Goal: Task Accomplishment & Management: Complete application form

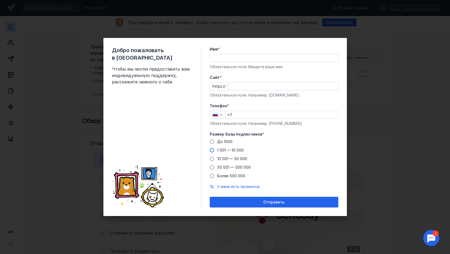
click at [211, 151] on span at bounding box center [212, 150] width 4 height 4
click at [0, 0] on input "1 001 — 10 000" at bounding box center [0, 0] width 0 height 0
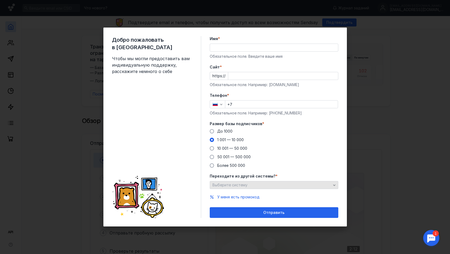
click at [239, 185] on span "Выберите систему" at bounding box center [229, 185] width 35 height 5
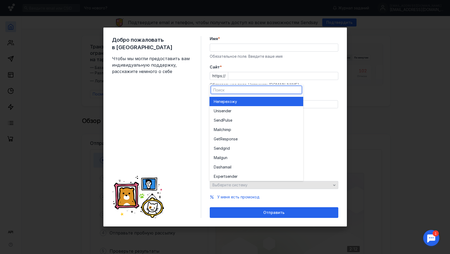
click at [239, 185] on div "Выберите систему" at bounding box center [274, 185] width 129 height 8
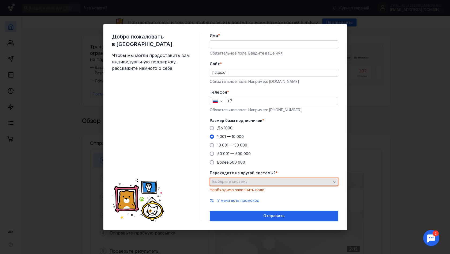
click at [245, 186] on div "Выберите систему" at bounding box center [274, 182] width 129 height 8
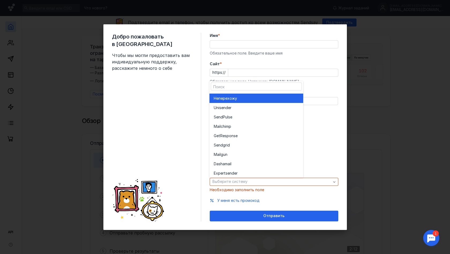
click at [239, 101] on div "Не перехожу" at bounding box center [256, 98] width 85 height 5
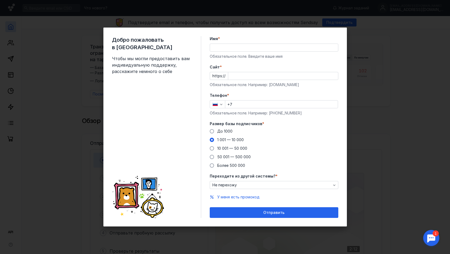
click at [228, 55] on div "Обязательное поле. Введите ваше имя" at bounding box center [274, 56] width 129 height 5
click at [228, 51] on input "Имя *" at bounding box center [274, 47] width 128 height 7
type input "[PERSON_NAME]"
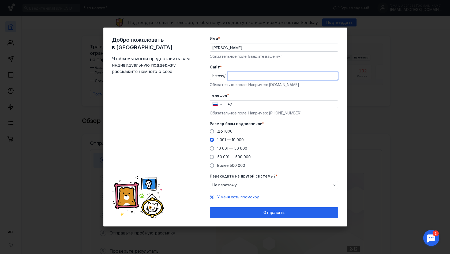
click at [250, 76] on input "Cайт *" at bounding box center [283, 75] width 110 height 7
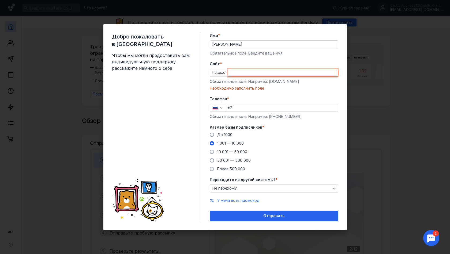
paste input "[DOMAIN_NAME][URL]"
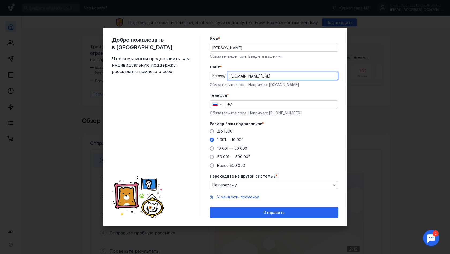
type input "[DOMAIN_NAME][URL]"
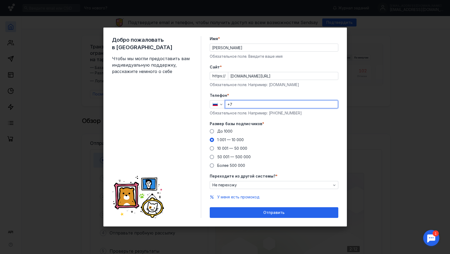
click at [261, 101] on input "+7" at bounding box center [281, 104] width 112 height 7
type input "[PHONE_NUMBER]"
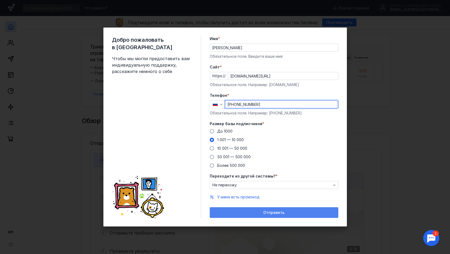
click at [273, 214] on span "Отправить" at bounding box center [273, 213] width 21 height 5
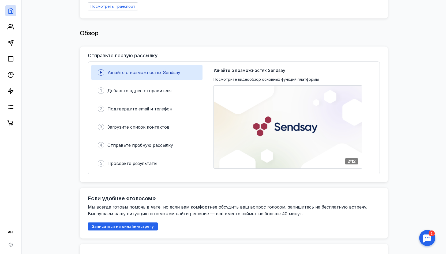
scroll to position [93, 0]
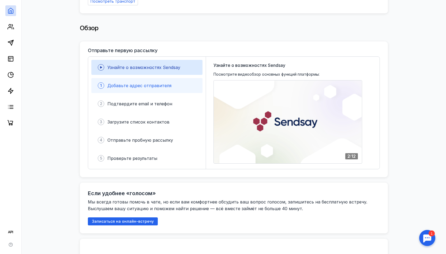
click at [132, 83] on span "Добавьте адрес отправителя" at bounding box center [139, 85] width 64 height 5
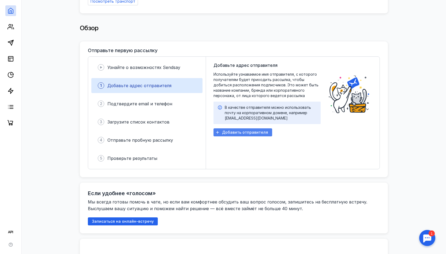
click at [234, 131] on span "Добавить отправителя" at bounding box center [245, 132] width 46 height 5
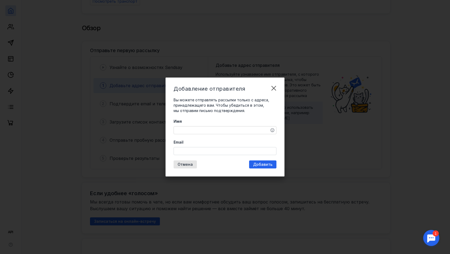
click at [224, 151] on input "Email" at bounding box center [225, 151] width 102 height 7
click at [205, 127] on textarea "Имя" at bounding box center [225, 130] width 102 height 7
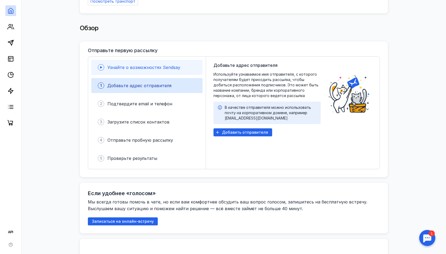
click at [167, 65] on span "Узнайте о возможностях Sendsay" at bounding box center [143, 67] width 73 height 5
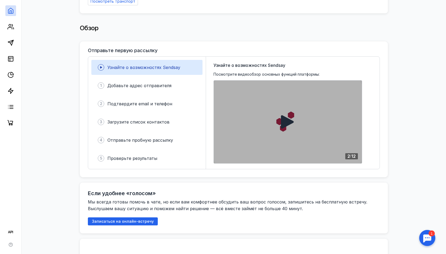
click at [288, 117] on icon at bounding box center [287, 121] width 13 height 13
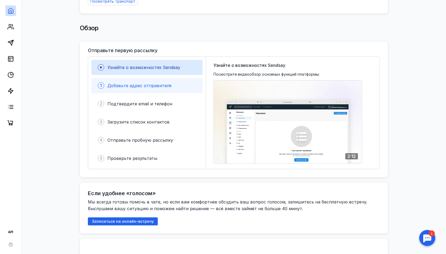
click at [142, 84] on span "Добавьте адрес отправителя" at bounding box center [139, 85] width 64 height 5
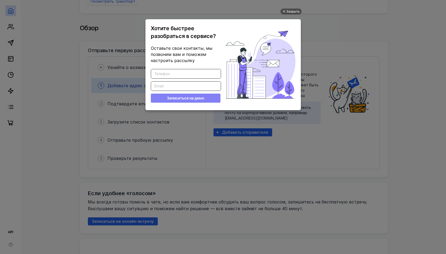
scroll to position [0, 0]
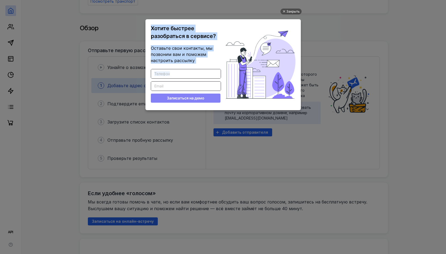
drag, startPoint x: 226, startPoint y: 25, endPoint x: 118, endPoint y: 28, distance: 108.3
click at [118, 28] on ul "Закрыть Хотите быстрее разобраться в сервисе? Оставьте свои контакты, мы позвон…" at bounding box center [223, 128] width 446 height 254
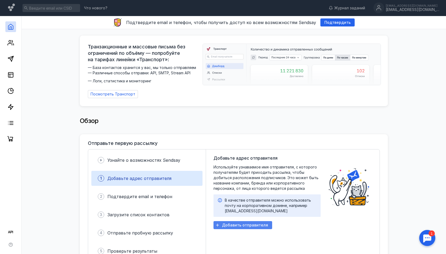
click at [244, 226] on div "Добавить отправителя" at bounding box center [242, 226] width 59 height 8
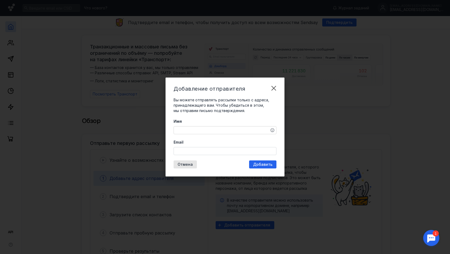
click at [202, 134] on textarea "Имя" at bounding box center [225, 130] width 102 height 7
type textarea "Ь"
click at [189, 131] on textarea "MORE prevention" at bounding box center [225, 130] width 102 height 7
click at [191, 131] on textarea "MORE prevention" at bounding box center [225, 130] width 102 height 7
type textarea "MORE Prevention"
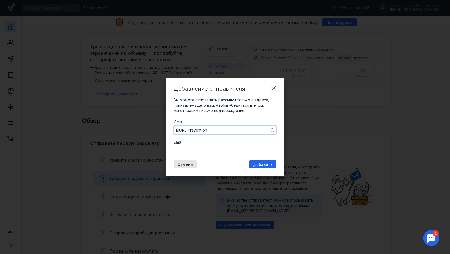
click at [202, 153] on input "Email" at bounding box center [225, 151] width 102 height 7
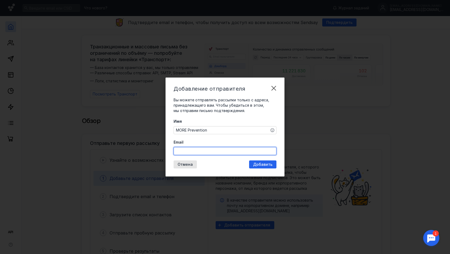
paste input "[URL][DOMAIN_NAME]"
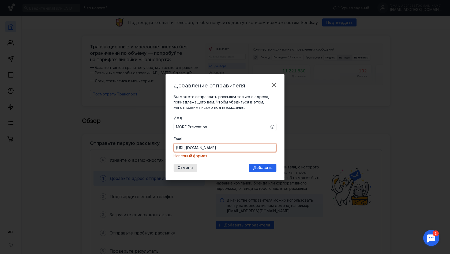
drag, startPoint x: 233, startPoint y: 148, endPoint x: 130, endPoint y: 146, distance: 102.9
click at [130, 146] on div "Добавление отправителя Вы можете отправлять рассылки только с адреса, принадлеж…" at bounding box center [225, 127] width 450 height 254
paste input "[EMAIL_ADDRESS][DOMAIN_NAME]"
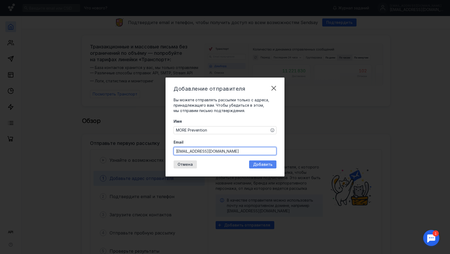
type input "[EMAIL_ADDRESS][DOMAIN_NAME]"
click at [261, 166] on span "Добавить" at bounding box center [262, 165] width 19 height 5
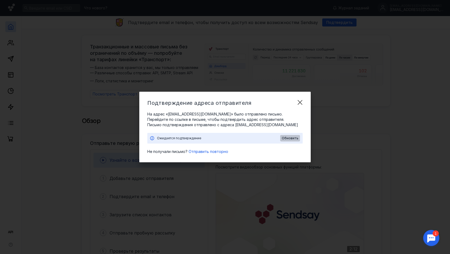
click at [289, 140] on span "Обновить" at bounding box center [290, 139] width 17 height 4
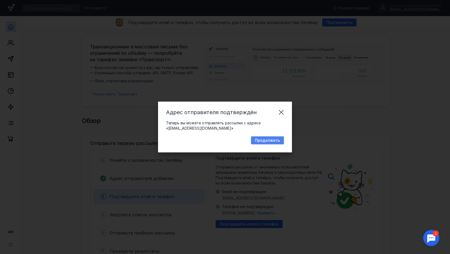
click at [257, 139] on span "Продолжить" at bounding box center [267, 140] width 25 height 5
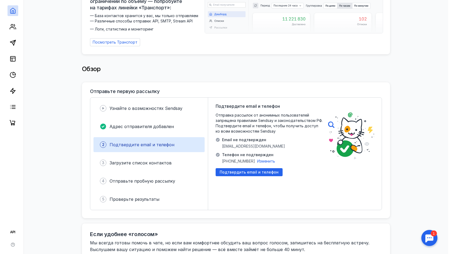
scroll to position [57, 0]
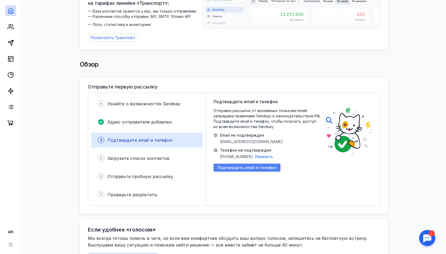
click at [236, 166] on span "Подтвердить email и телефон" at bounding box center [246, 168] width 59 height 5
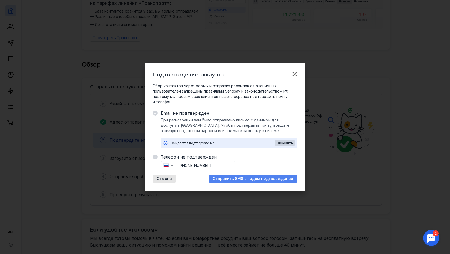
click at [227, 180] on span "Отправить SMS с кодом подтверждения" at bounding box center [253, 179] width 81 height 5
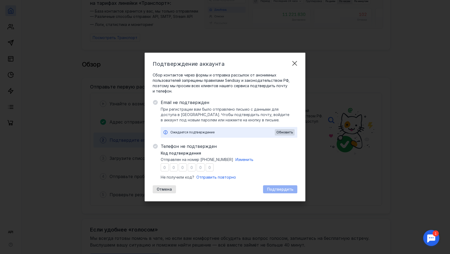
click at [165, 167] on input "number" at bounding box center [165, 168] width 8 height 8
type input "3"
type input "8"
type input "3"
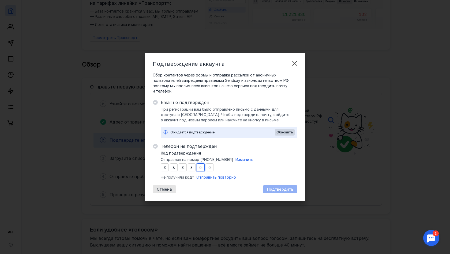
type input "1"
type input "5"
click at [276, 189] on span "Подтвердить" at bounding box center [280, 189] width 26 height 5
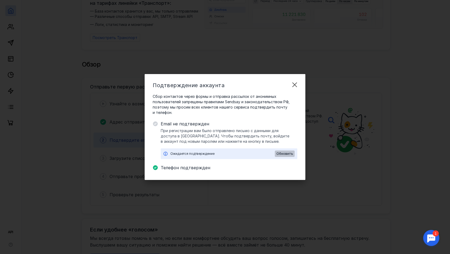
click at [287, 153] on span "Обновить" at bounding box center [284, 154] width 17 height 4
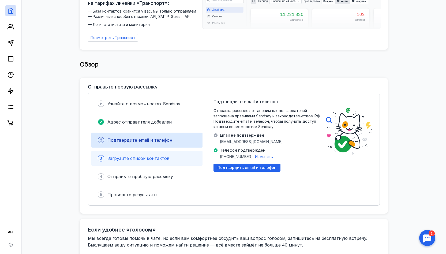
click at [141, 156] on span "Загрузите список контактов" at bounding box center [138, 158] width 62 height 5
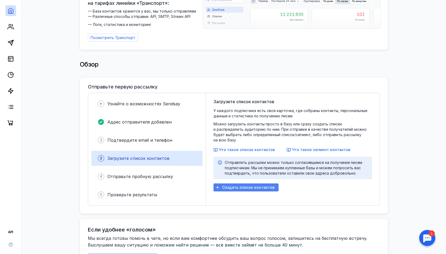
click at [243, 186] on span "Создать список контактов" at bounding box center [248, 188] width 52 height 5
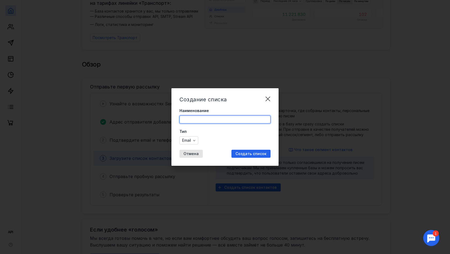
click at [207, 120] on input "Наименование" at bounding box center [225, 119] width 91 height 7
type input "R"
type input "[GEOGRAPHIC_DATA]"
click at [250, 154] on span "Создать список" at bounding box center [250, 154] width 31 height 5
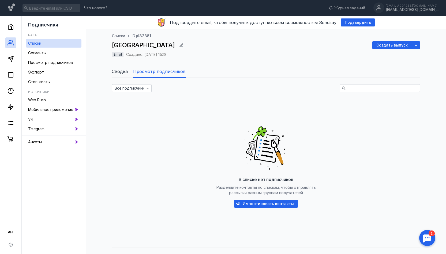
click at [123, 36] on span "Списки" at bounding box center [118, 35] width 13 height 5
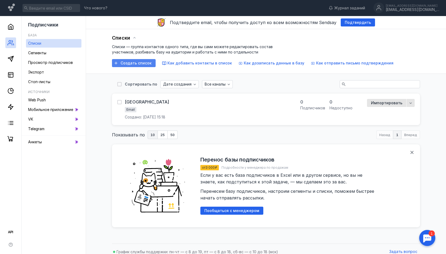
click at [136, 63] on span "Создать список" at bounding box center [136, 63] width 31 height 5
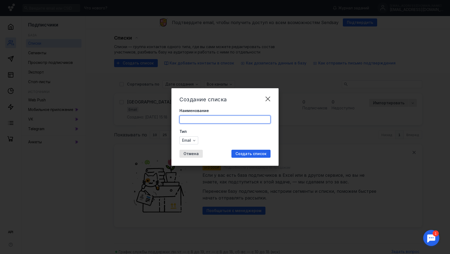
click at [204, 118] on input "Наименование" at bounding box center [225, 119] width 91 height 7
type input "[GEOGRAPHIC_DATA]"
click at [252, 155] on span "Создать список" at bounding box center [250, 154] width 31 height 5
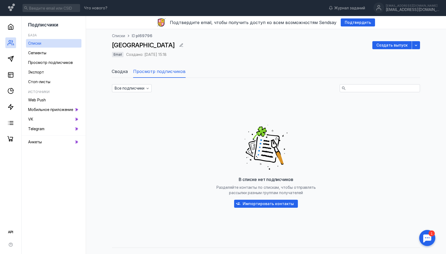
click at [338, 166] on div "В списке нет подписчиков Разделяйте контакты по спискам, чтобы отправлять рассы…" at bounding box center [266, 165] width 308 height 134
click at [122, 72] on span "Сводка" at bounding box center [120, 71] width 16 height 6
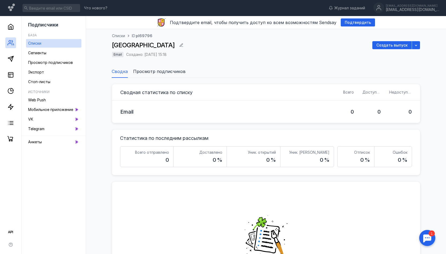
click at [156, 76] on li "Просмотр подписчиков" at bounding box center [159, 71] width 52 height 13
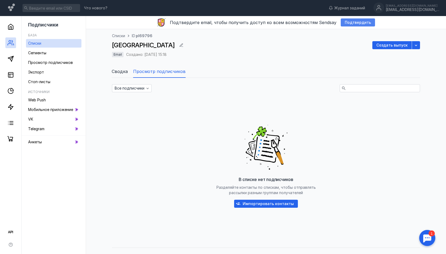
click at [348, 23] on span "Подтвердить" at bounding box center [358, 22] width 26 height 5
click at [268, 202] on span "Импортировать контакты" at bounding box center [268, 204] width 51 height 5
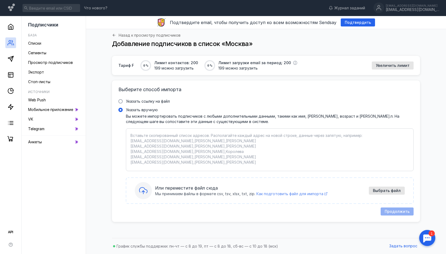
click at [289, 193] on span "Как подготовить файл для импорта" at bounding box center [289, 194] width 67 height 5
